Goal: Find specific page/section: Find specific page/section

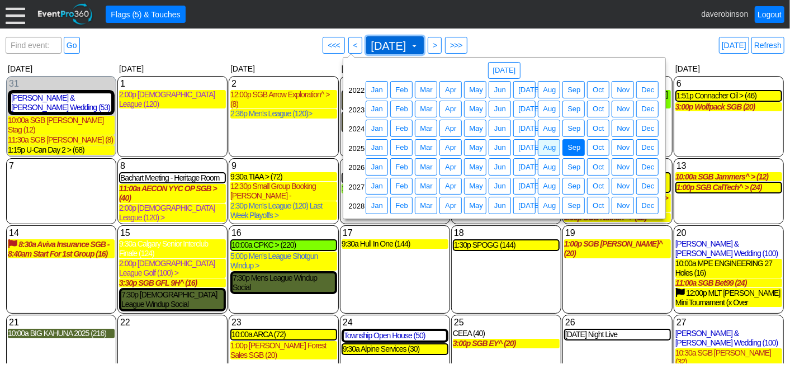
click at [419, 43] on span at bounding box center [414, 45] width 9 height 9
click at [557, 126] on span "Aug" at bounding box center [549, 128] width 17 height 11
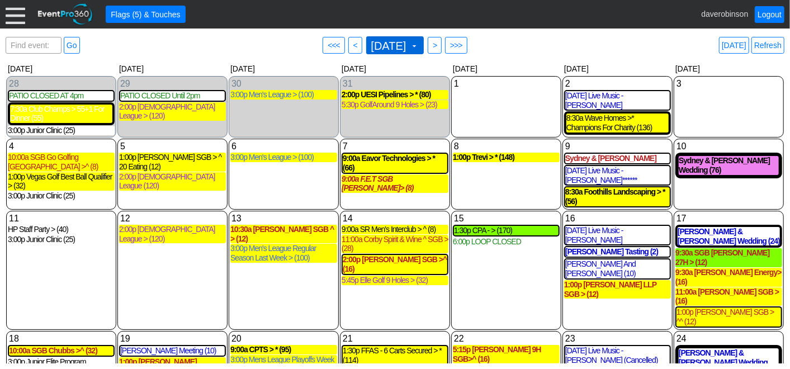
click at [419, 45] on span at bounding box center [414, 45] width 9 height 9
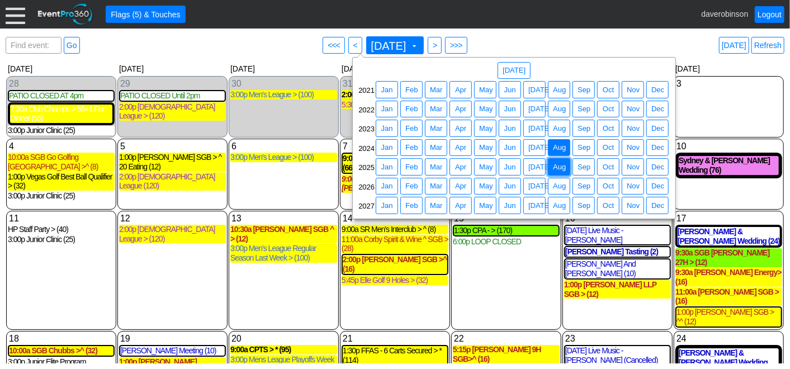
click at [560, 159] on span "● Aug" at bounding box center [559, 166] width 22 height 17
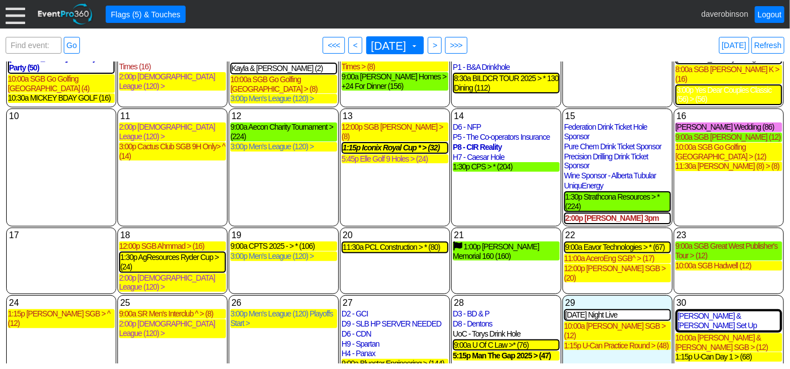
scroll to position [92, 0]
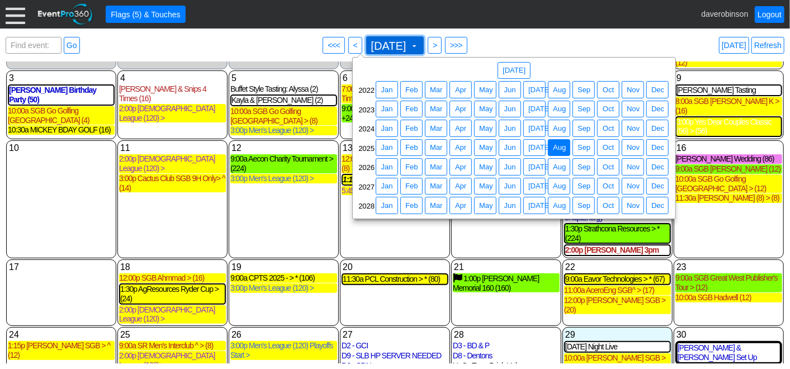
click at [419, 46] on span at bounding box center [414, 45] width 9 height 9
click at [560, 164] on span "Aug" at bounding box center [559, 167] width 17 height 11
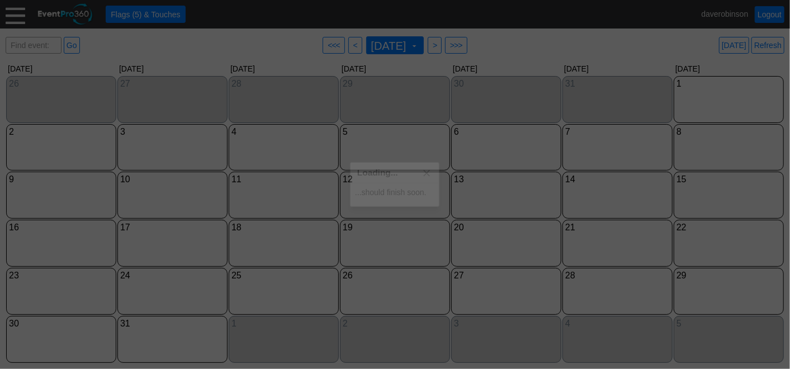
scroll to position [0, 0]
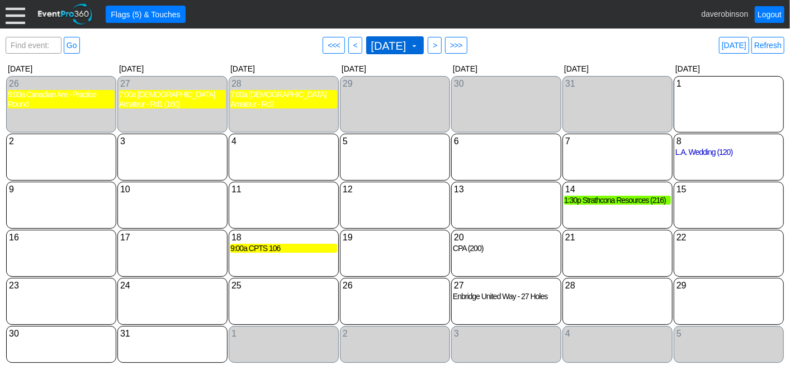
click at [419, 43] on span at bounding box center [414, 45] width 9 height 9
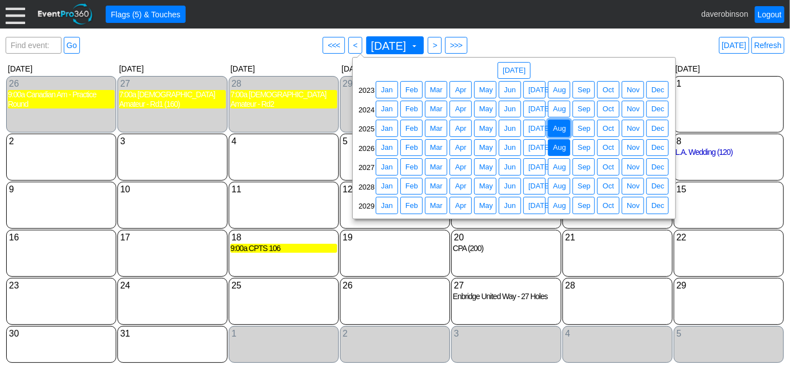
click at [558, 124] on span "Aug" at bounding box center [559, 128] width 17 height 11
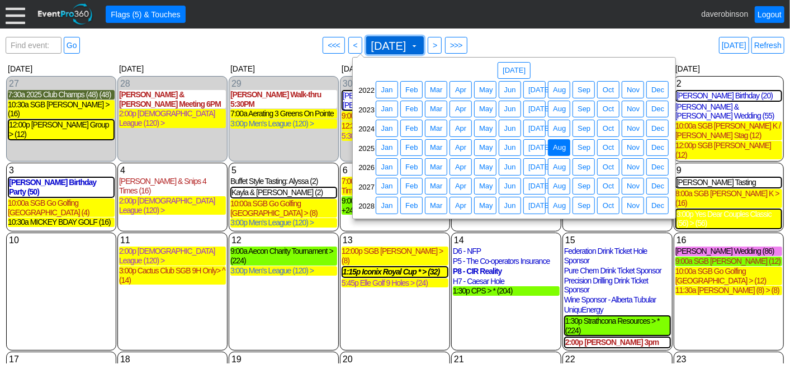
click at [419, 46] on span at bounding box center [414, 45] width 9 height 9
click at [558, 164] on span "Aug" at bounding box center [559, 167] width 17 height 11
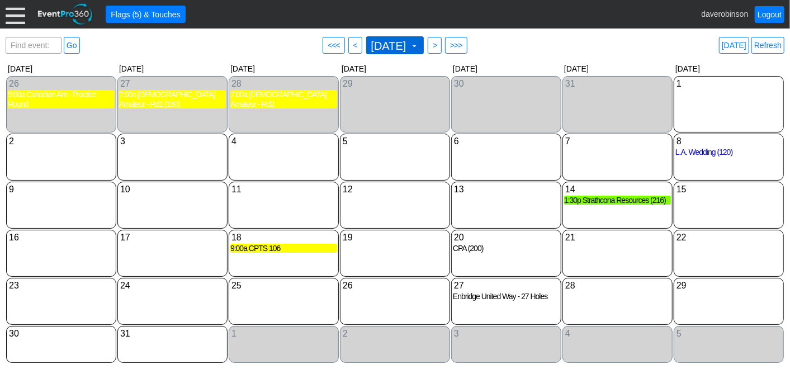
click at [424, 50] on span "[DATE] ▼" at bounding box center [395, 45] width 58 height 18
click at [602, 249] on div "21 [DATE]" at bounding box center [618, 253] width 110 height 47
